Goal: Navigation & Orientation: Find specific page/section

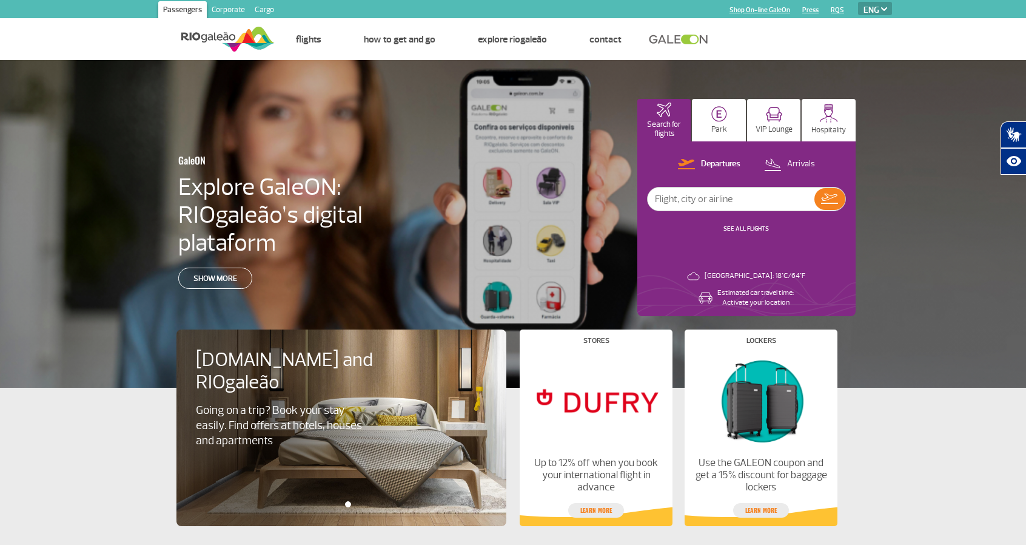
select select "en"
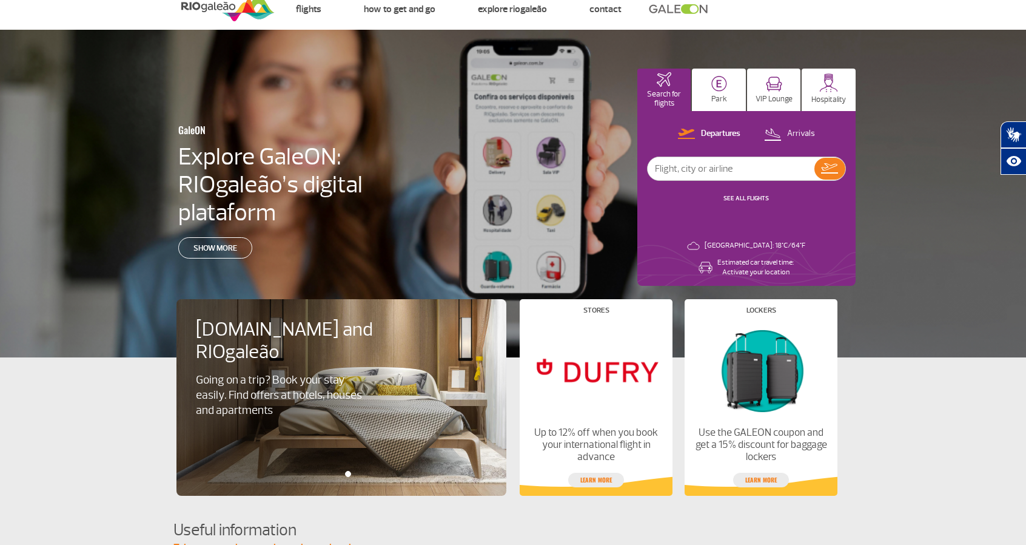
scroll to position [121, 0]
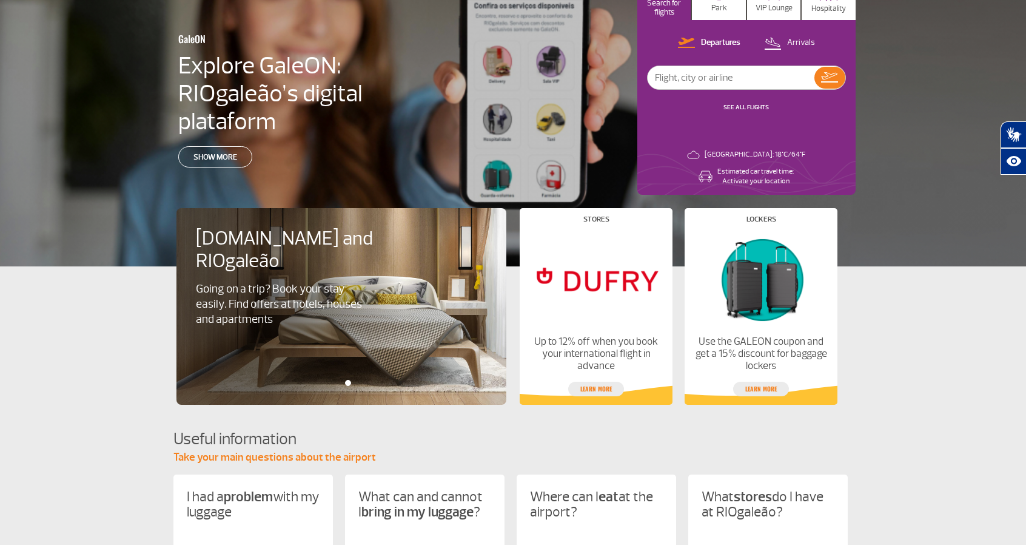
click at [349, 382] on div at bounding box center [348, 383] width 6 height 6
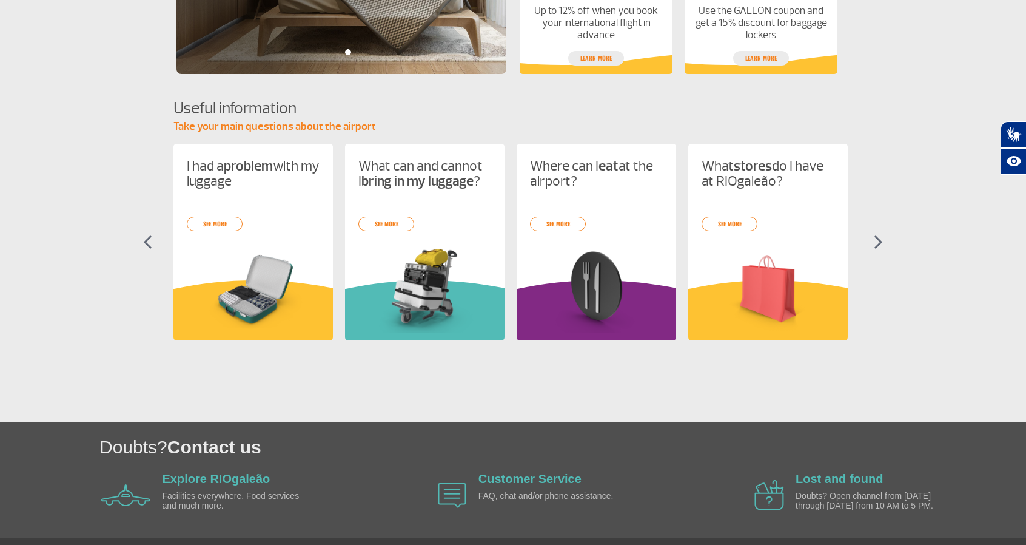
scroll to position [485, 0]
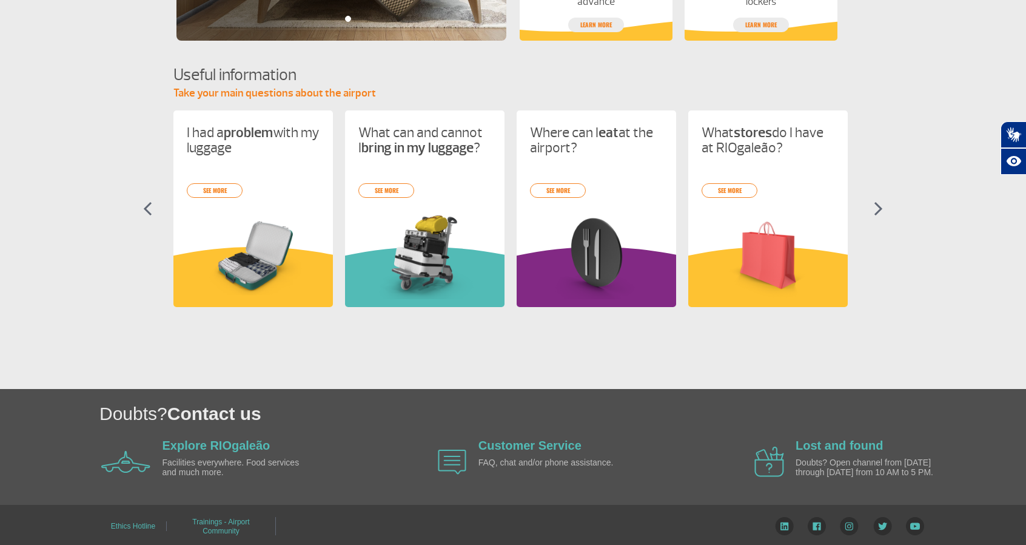
click at [879, 207] on img at bounding box center [878, 208] width 9 height 15
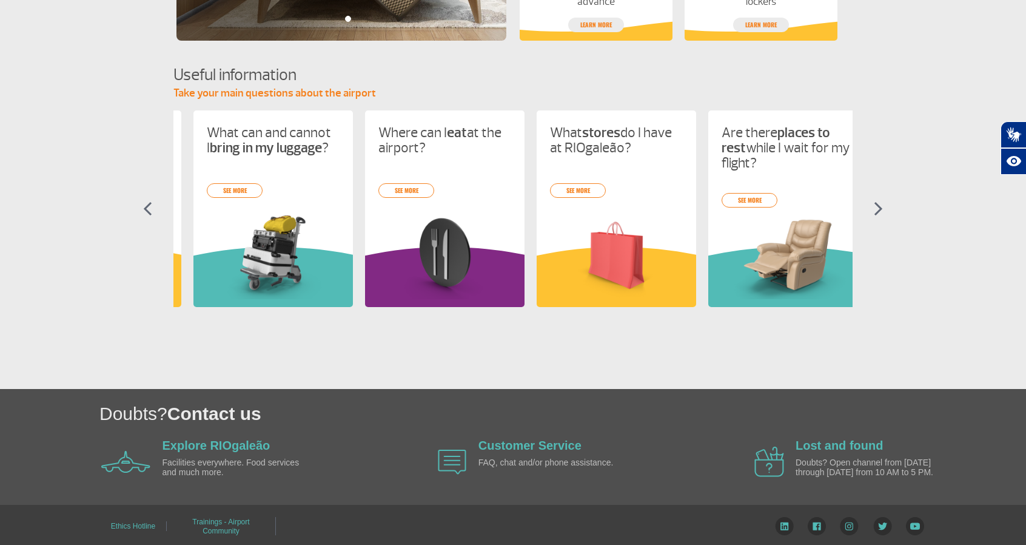
scroll to position [0, 172]
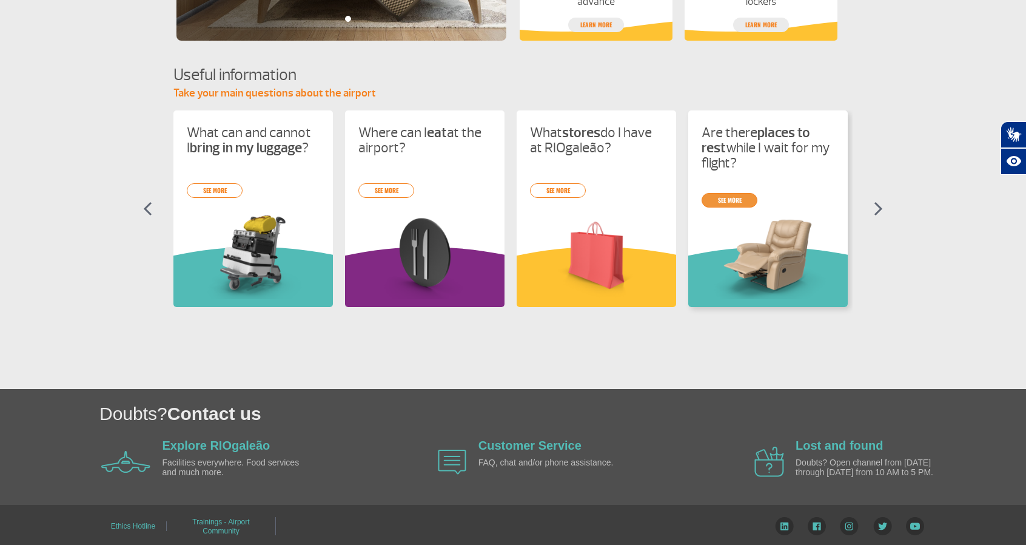
click at [734, 203] on link "see more" at bounding box center [730, 200] width 56 height 15
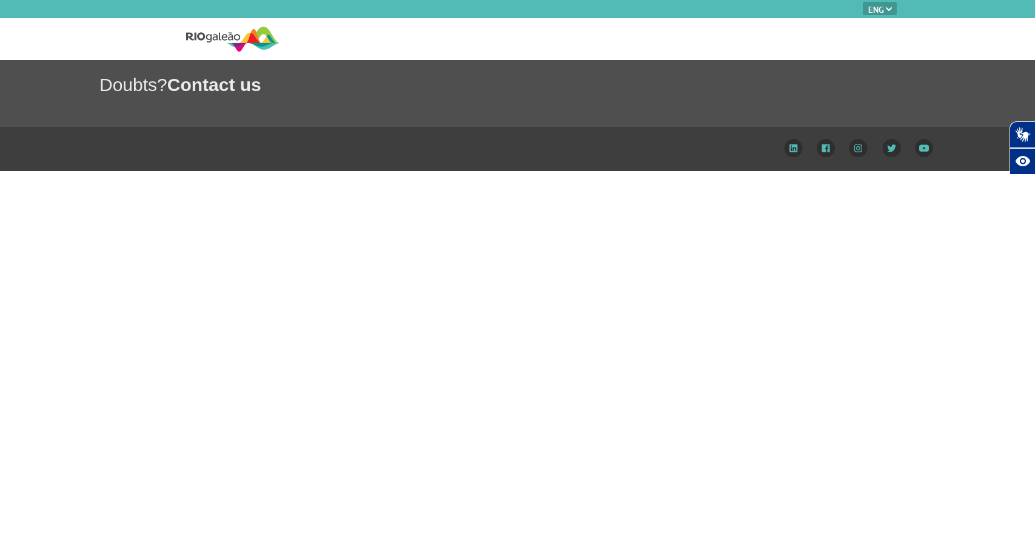
select select "en"
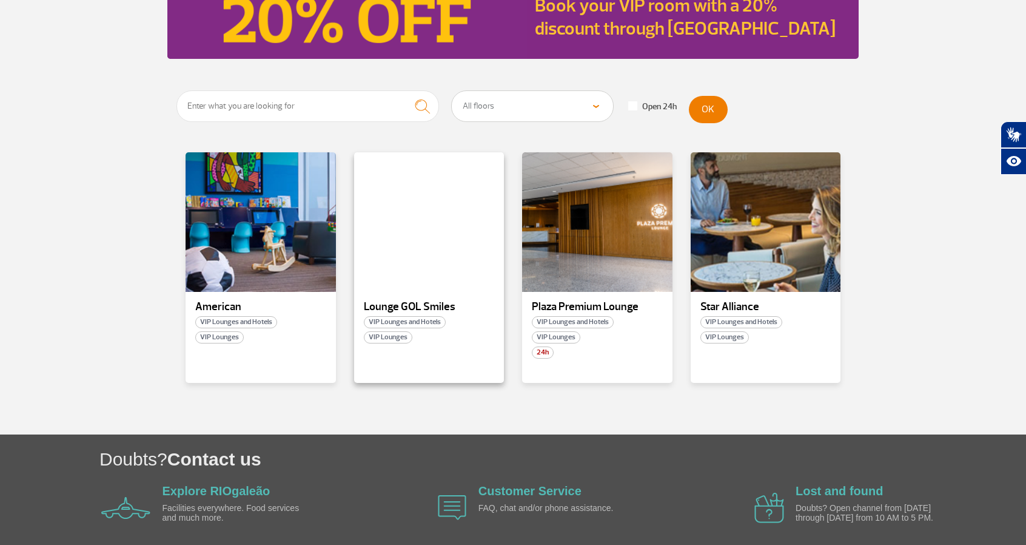
scroll to position [158, 0]
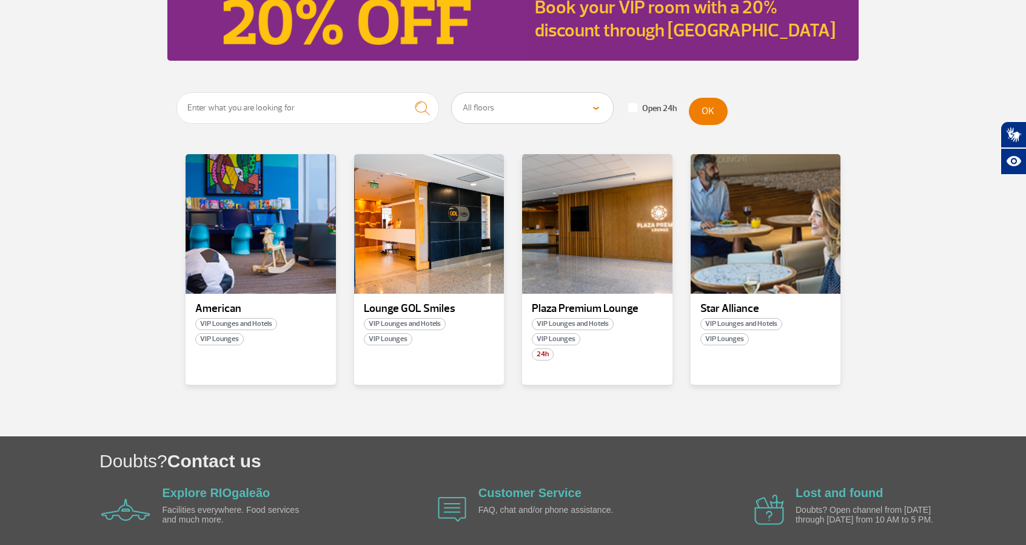
click at [539, 115] on select "All floors Public Area (before X-ray) Arrivals Public Area International Arriva…" at bounding box center [533, 108] width 162 height 30
click at [626, 107] on div "Open 24h" at bounding box center [645, 111] width 62 height 16
click at [631, 107] on span at bounding box center [632, 107] width 9 height 9
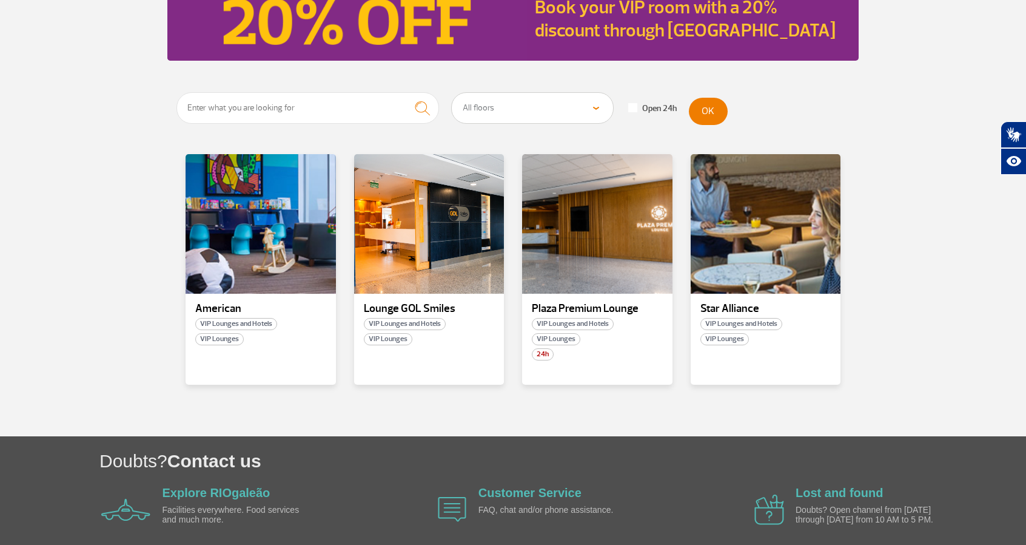
checkbox input "true"
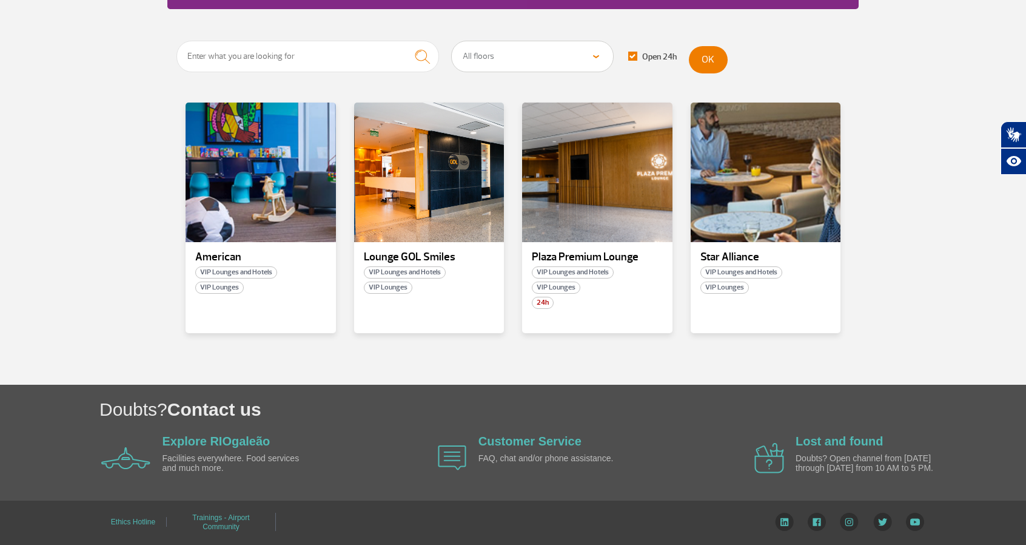
scroll to position [218, 0]
drag, startPoint x: 449, startPoint y: 78, endPoint x: 440, endPoint y: 72, distance: 10.4
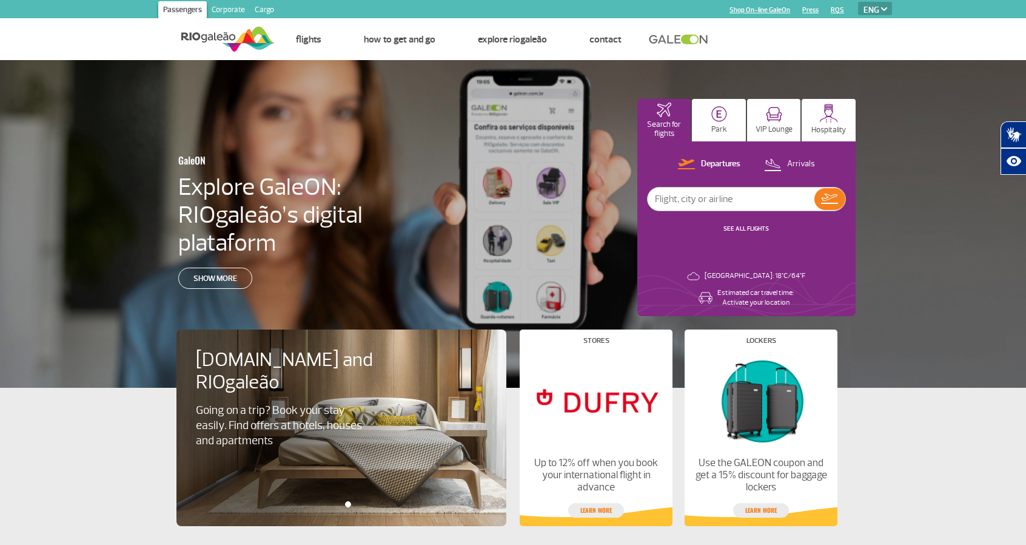
select select "en"
